Goal: Transaction & Acquisition: Purchase product/service

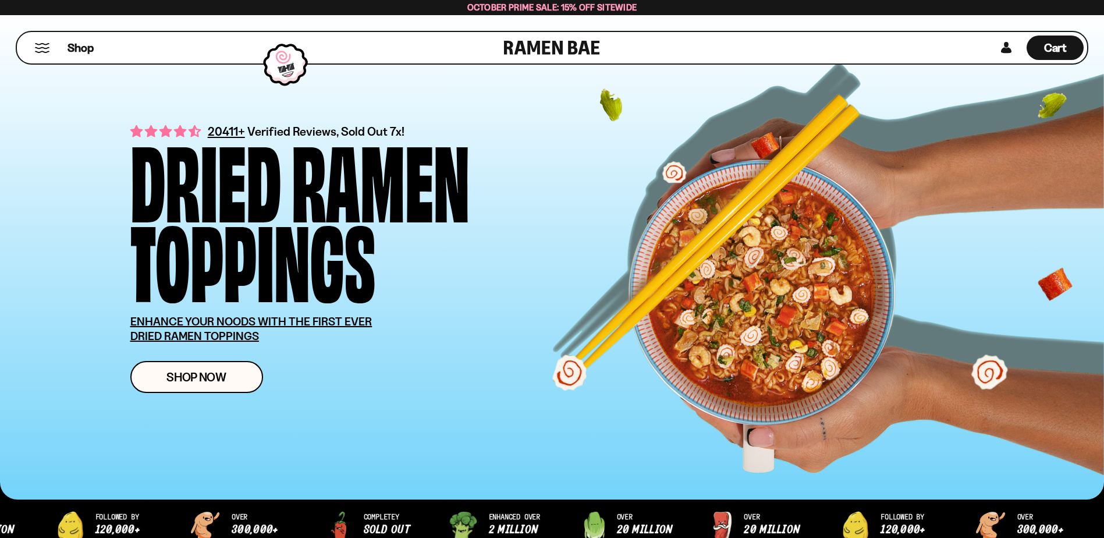
click at [40, 51] on button "Mobile Menu Trigger" at bounding box center [42, 48] width 16 height 10
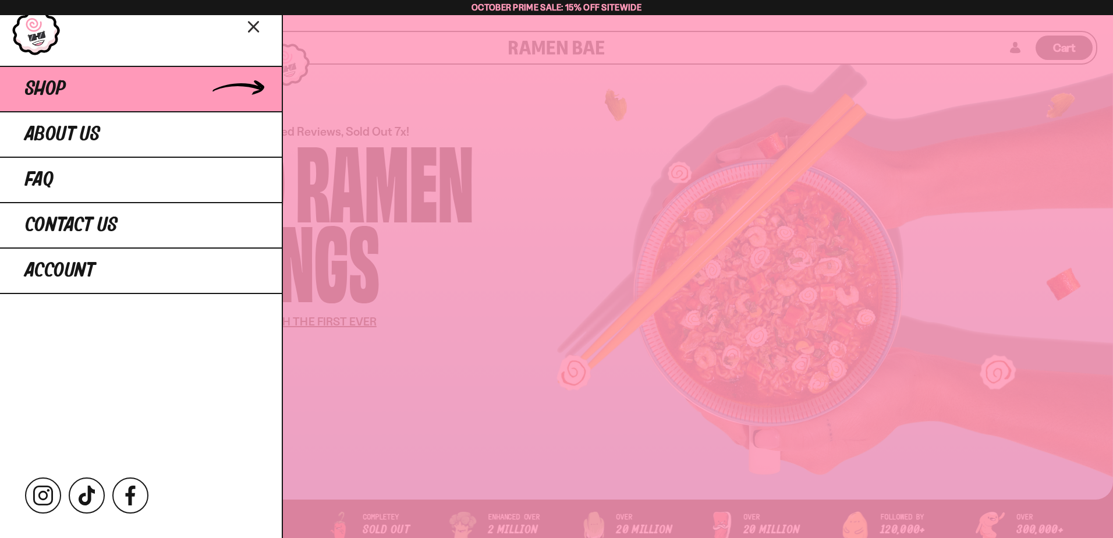
click at [52, 81] on span "Shop" at bounding box center [45, 89] width 41 height 21
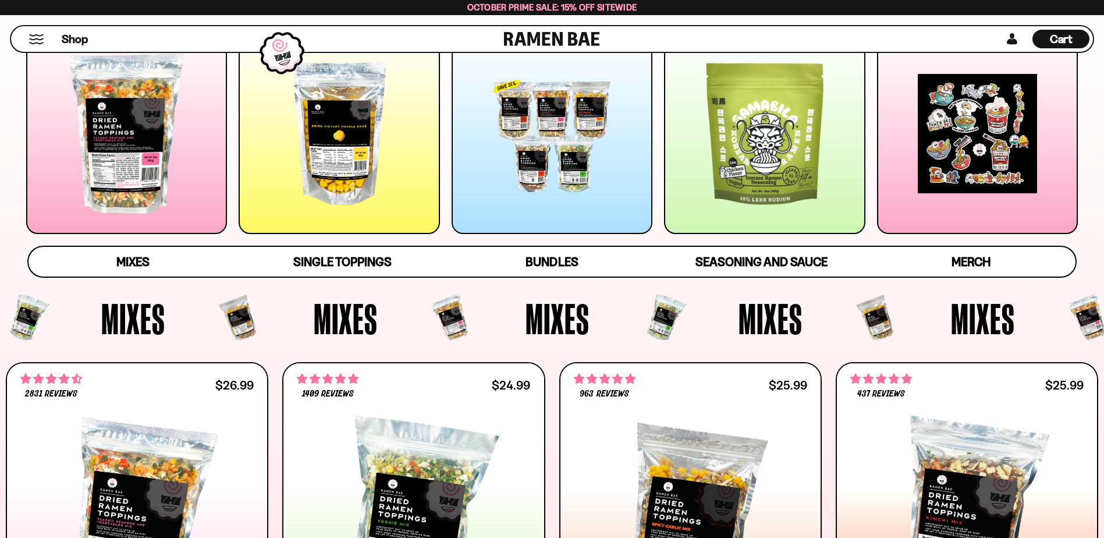
scroll to position [233, 0]
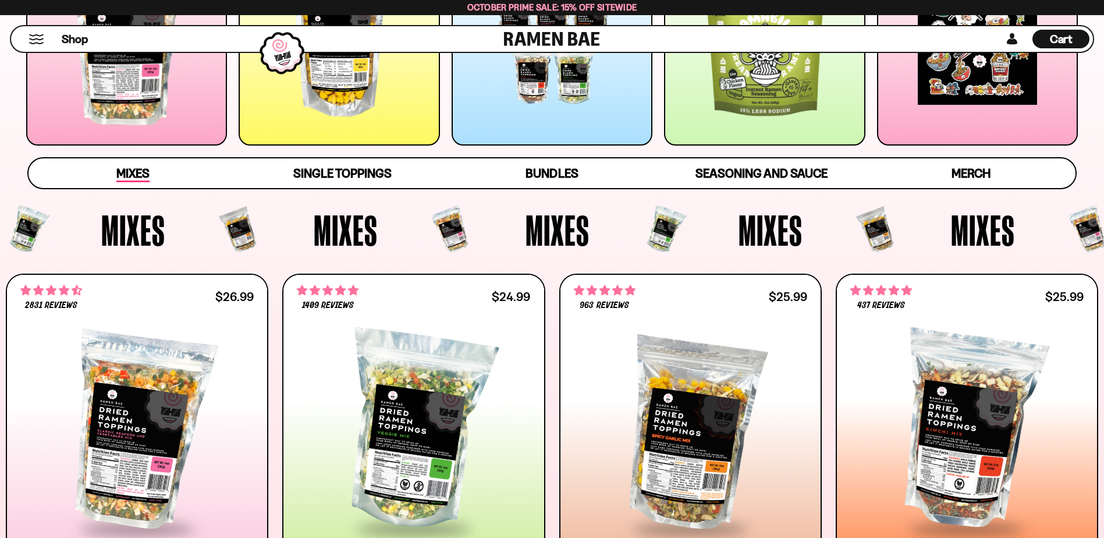
click at [128, 176] on span "Mixes" at bounding box center [132, 174] width 33 height 16
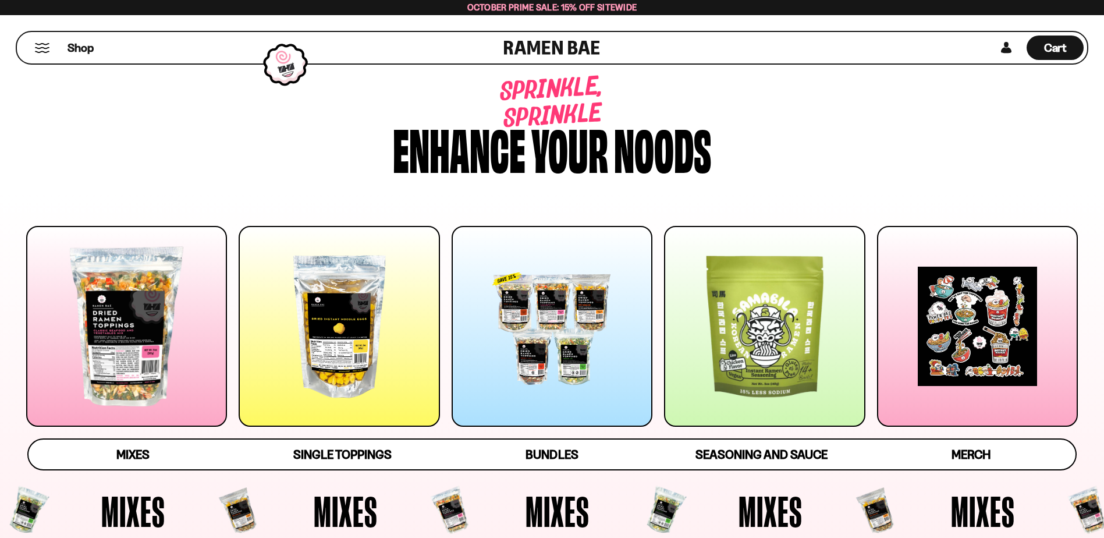
scroll to position [0, 0]
